Goal: Entertainment & Leisure: Consume media (video, audio)

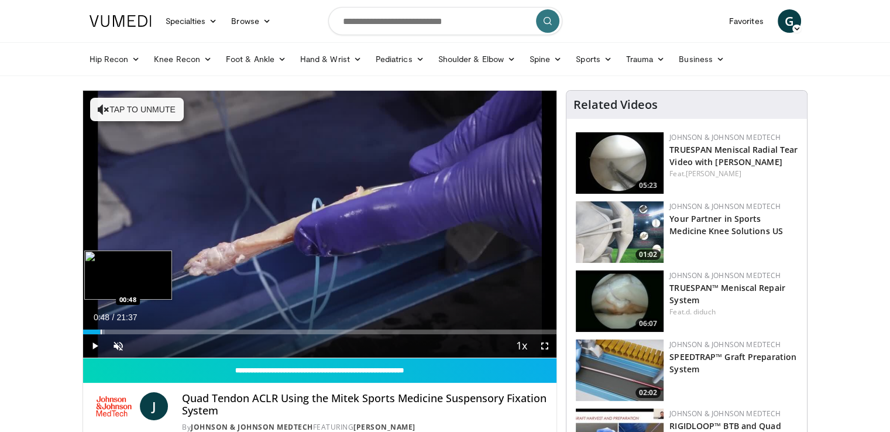
click at [100, 328] on div "Loaded : 4.58% 00:48 00:48" at bounding box center [320, 328] width 474 height 11
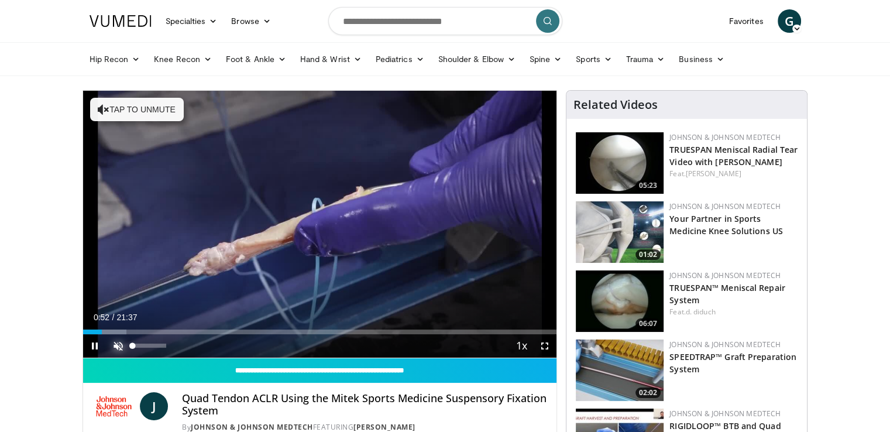
click at [117, 344] on span "Video Player" at bounding box center [118, 345] width 23 height 23
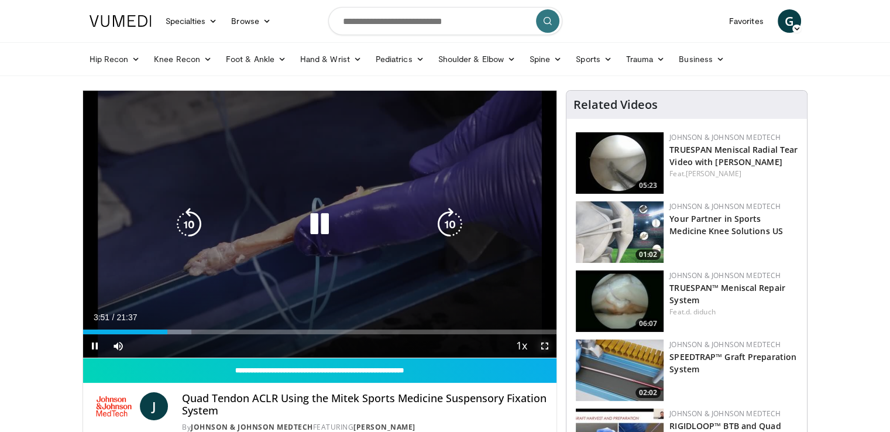
drag, startPoint x: 545, startPoint y: 342, endPoint x: 545, endPoint y: 395, distance: 52.7
click at [545, 344] on span "Video Player" at bounding box center [544, 345] width 23 height 23
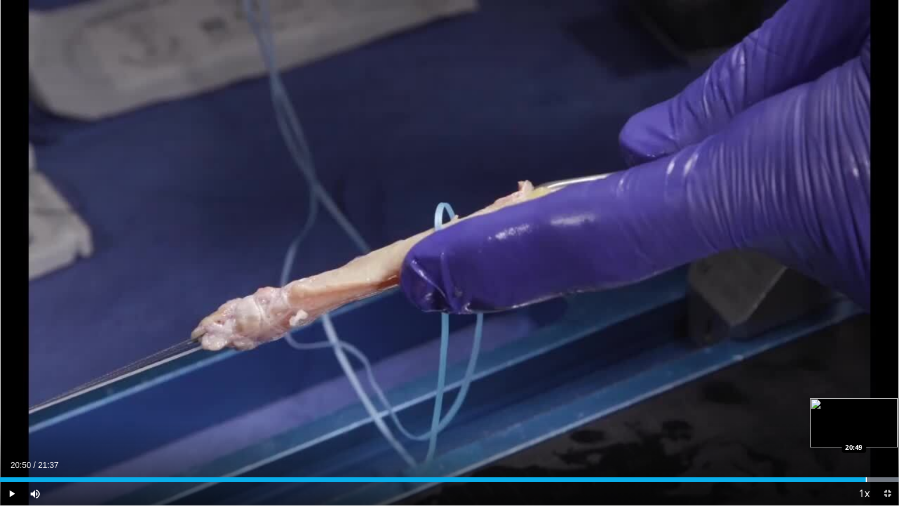
click at [866, 431] on div "Progress Bar" at bounding box center [866, 479] width 1 height 5
click at [876, 431] on div "Progress Bar" at bounding box center [875, 479] width 1 height 5
click at [888, 431] on div "Progress Bar" at bounding box center [888, 479] width 1 height 5
click at [885, 431] on div "Progress Bar" at bounding box center [885, 479] width 1 height 5
click at [884, 431] on div "Progress Bar" at bounding box center [884, 479] width 1 height 5
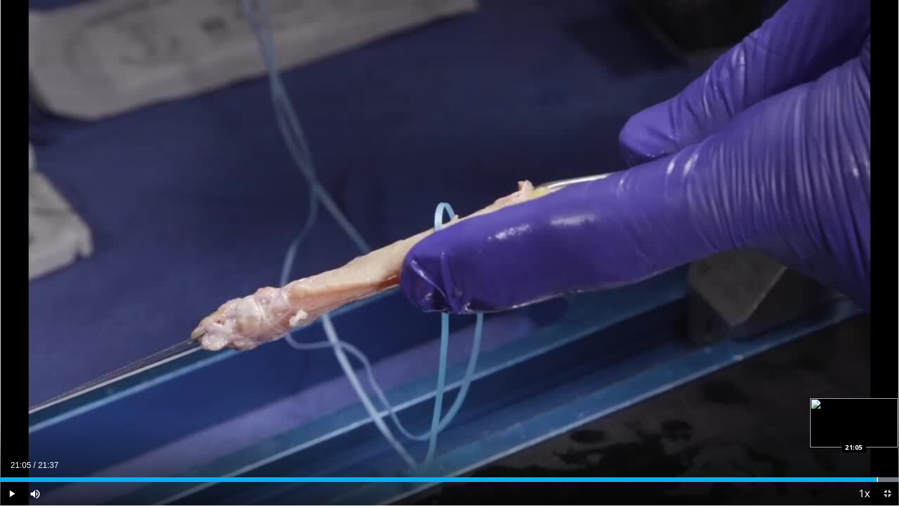
click at [877, 431] on div "Progress Bar" at bounding box center [877, 479] width 1 height 5
click at [890, 431] on span "Video Player" at bounding box center [886, 493] width 23 height 23
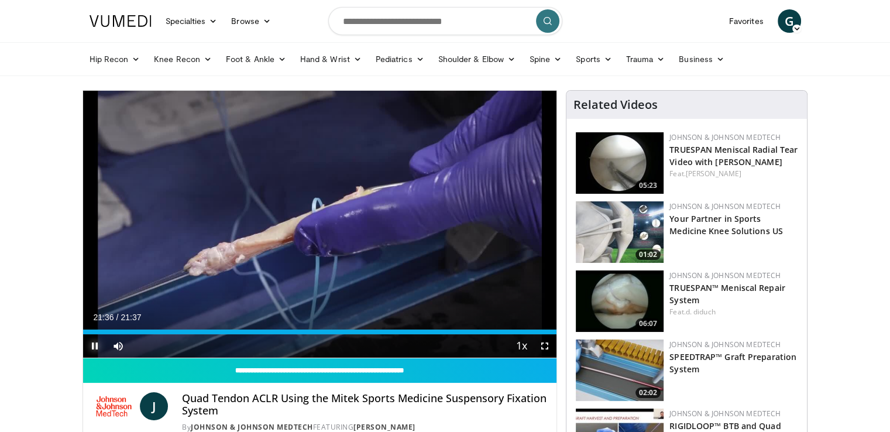
click at [94, 342] on span "Video Player" at bounding box center [94, 345] width 23 height 23
